Goal: Task Accomplishment & Management: Use online tool/utility

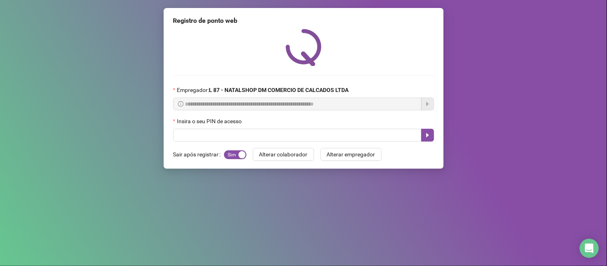
click at [243, 134] on input "text" at bounding box center [297, 135] width 248 height 13
type input "*****"
click at [428, 135] on icon "caret-right" at bounding box center [427, 135] width 6 height 6
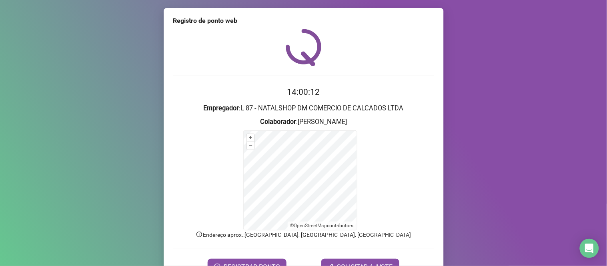
scroll to position [43, 0]
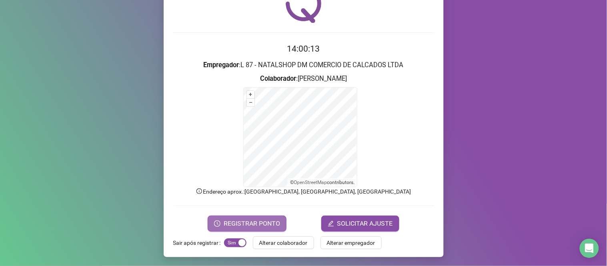
click at [238, 221] on span "REGISTRAR PONTO" at bounding box center [252, 224] width 56 height 10
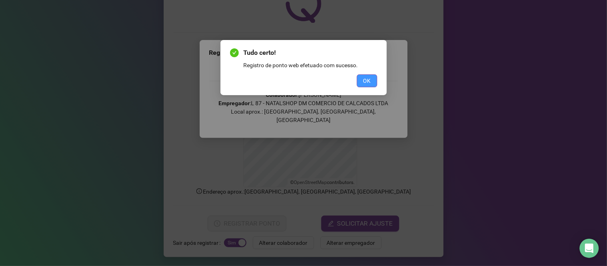
click at [370, 76] on span "OK" at bounding box center [367, 80] width 8 height 9
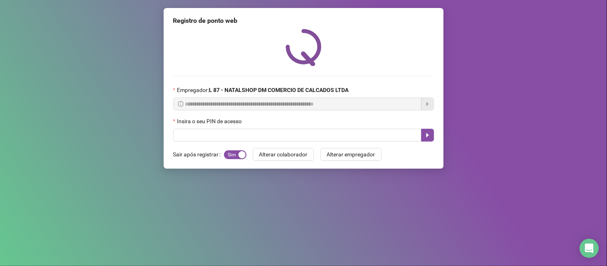
scroll to position [0, 0]
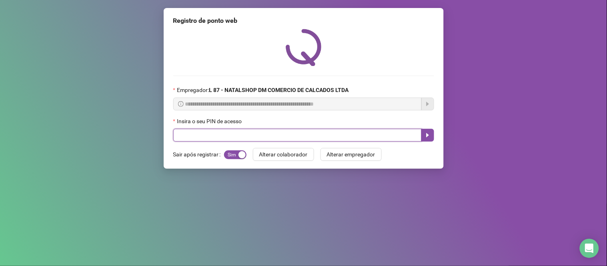
click at [297, 136] on input "text" at bounding box center [297, 135] width 248 height 13
type input "*****"
click at [430, 132] on button "button" at bounding box center [427, 135] width 13 height 13
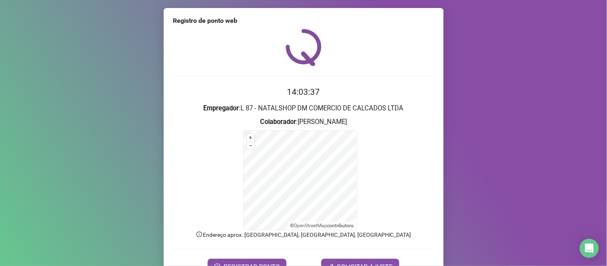
scroll to position [43, 0]
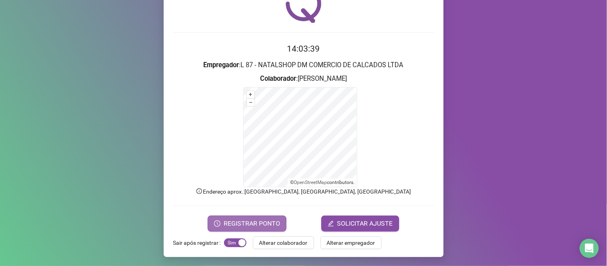
click at [233, 227] on span "REGISTRAR PONTO" at bounding box center [252, 224] width 56 height 10
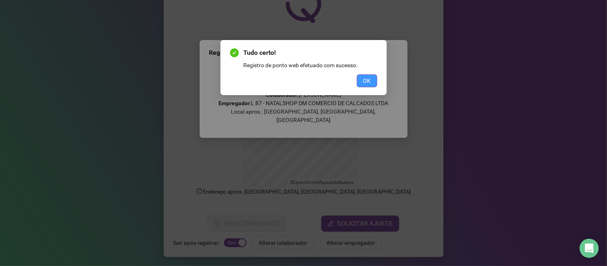
click at [367, 82] on span "OK" at bounding box center [367, 80] width 8 height 9
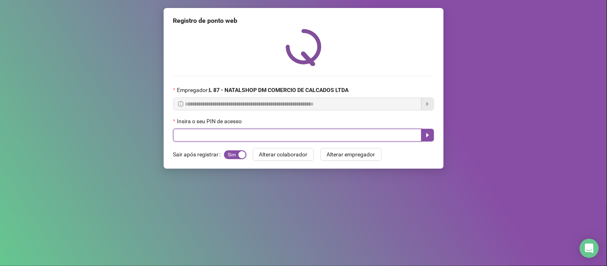
click at [192, 139] on input "text" at bounding box center [297, 135] width 248 height 13
type input "*****"
click at [428, 135] on icon "caret-right" at bounding box center [427, 135] width 6 height 6
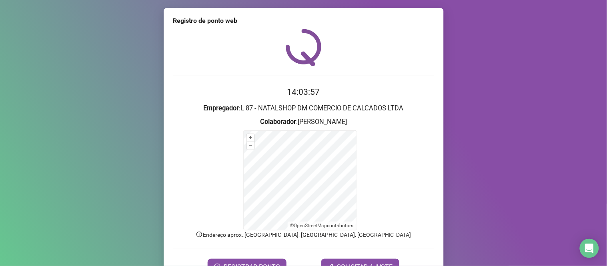
scroll to position [43, 0]
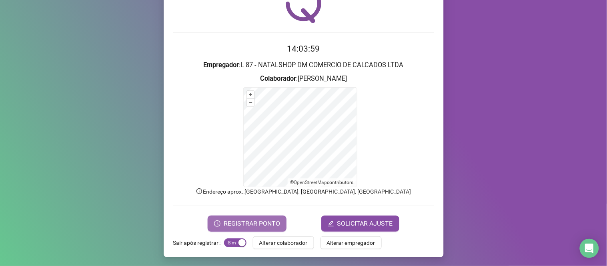
click at [249, 222] on span "REGISTRAR PONTO" at bounding box center [252, 224] width 56 height 10
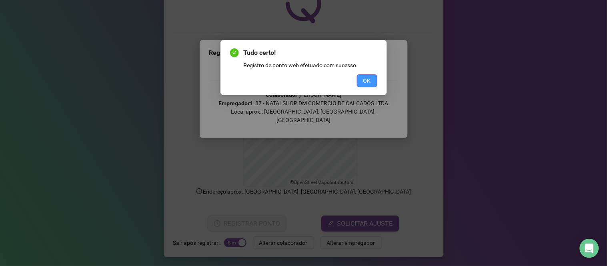
click at [361, 80] on button "OK" at bounding box center [367, 80] width 20 height 13
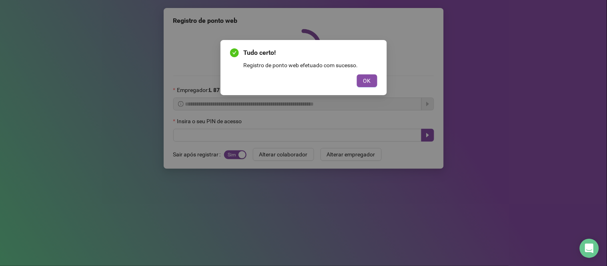
scroll to position [0, 0]
